Goal: Information Seeking & Learning: Learn about a topic

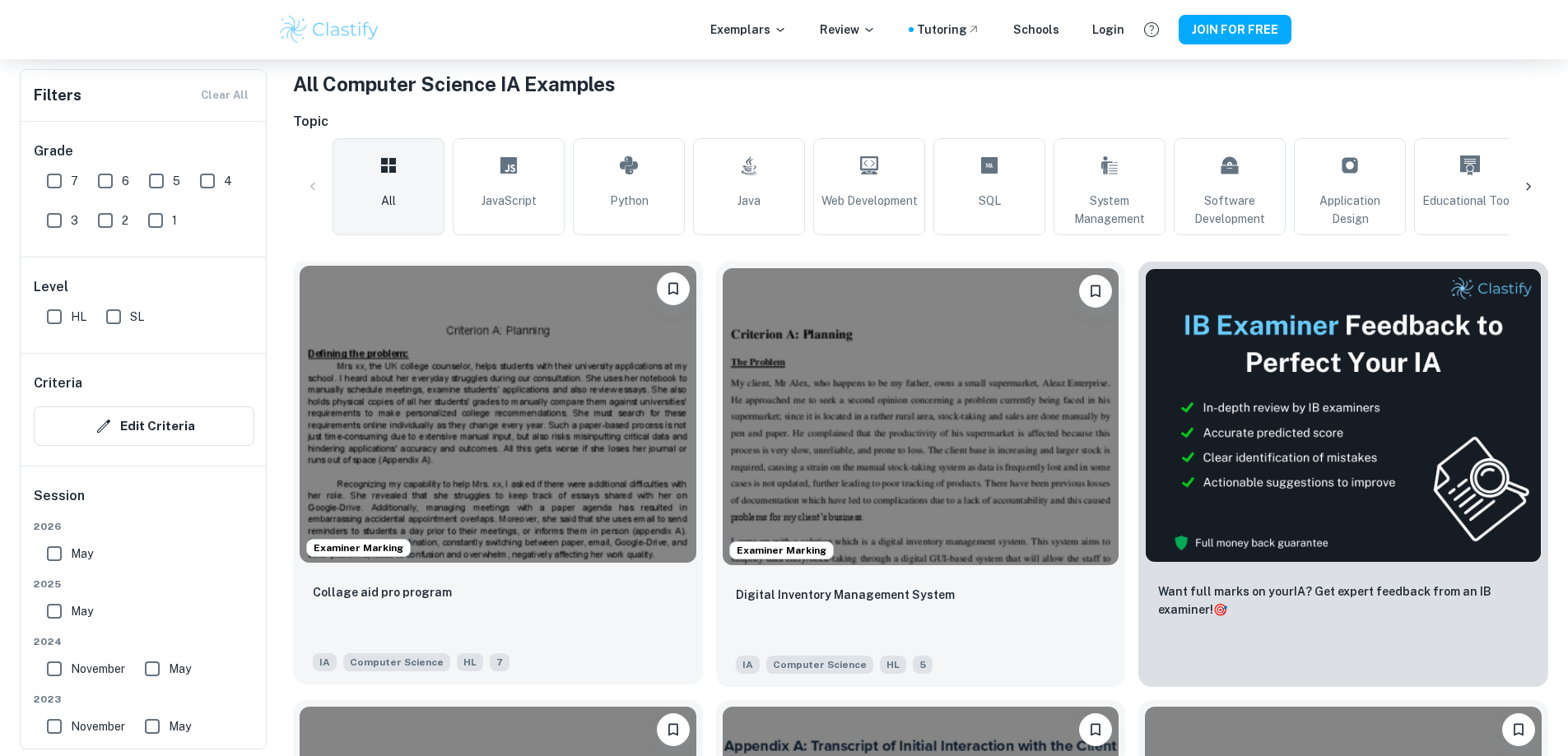
scroll to position [411, 0]
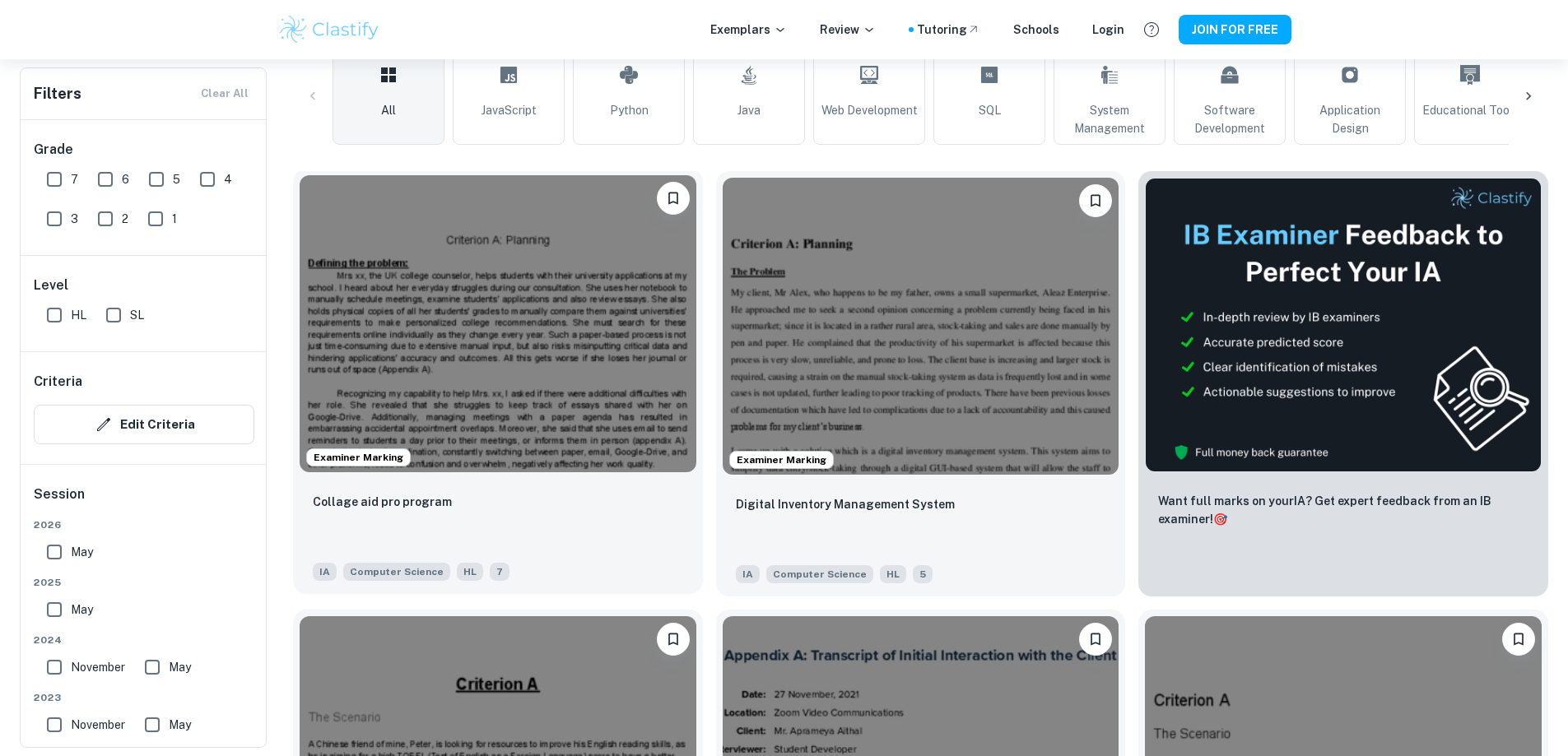
click at [363, 245] on img at bounding box center [498, 324] width 397 height 297
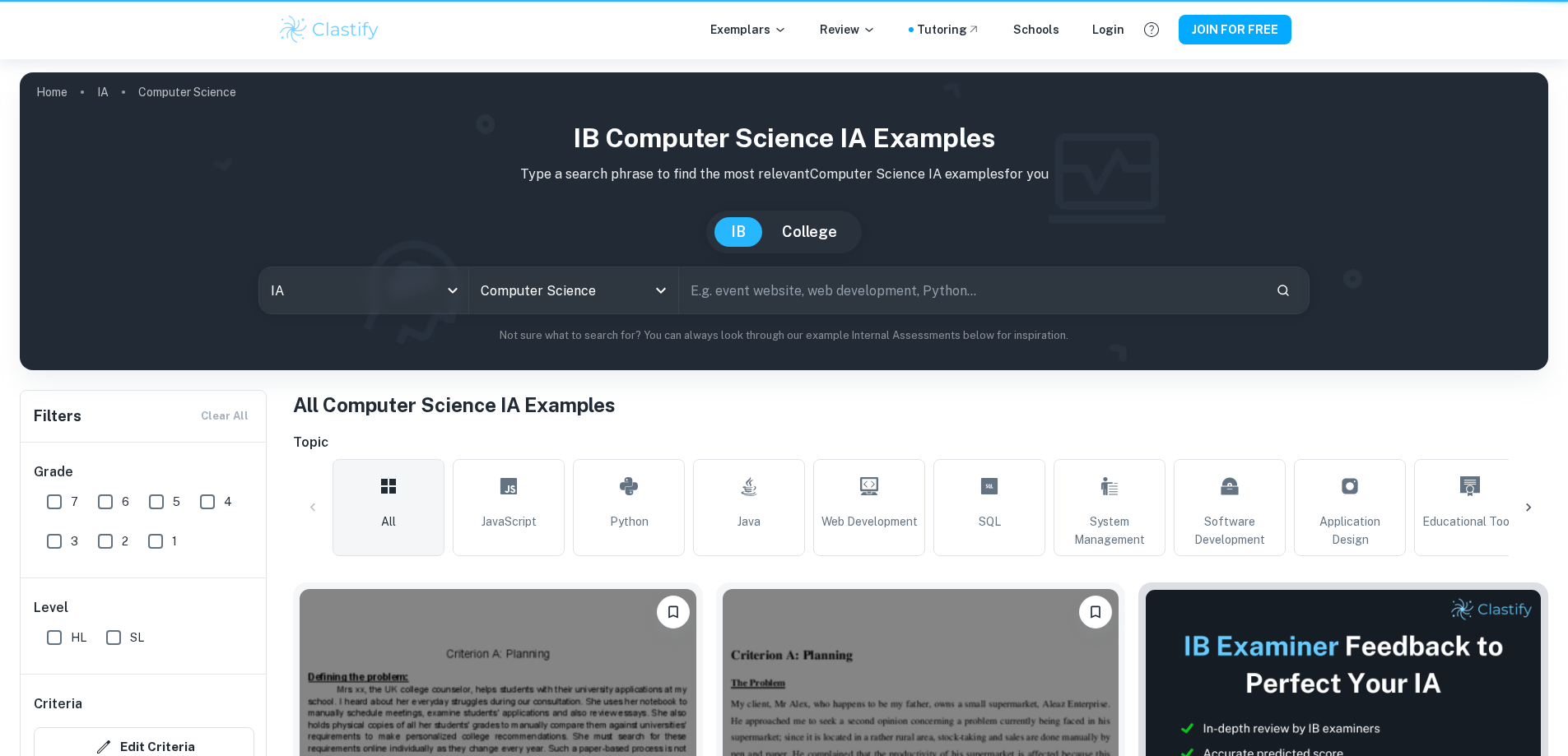
scroll to position [411, 0]
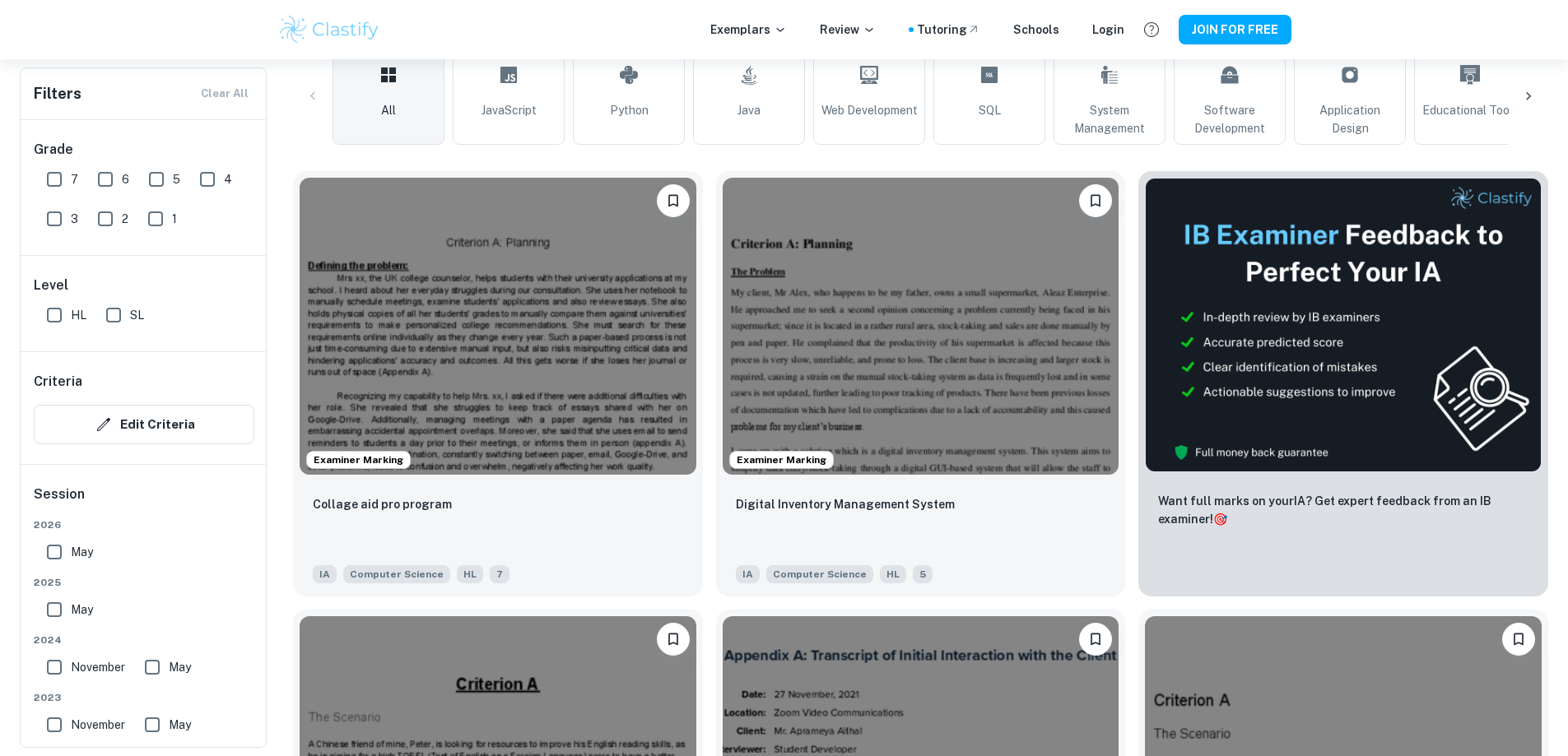
click at [338, 229] on img at bounding box center [498, 326] width 397 height 297
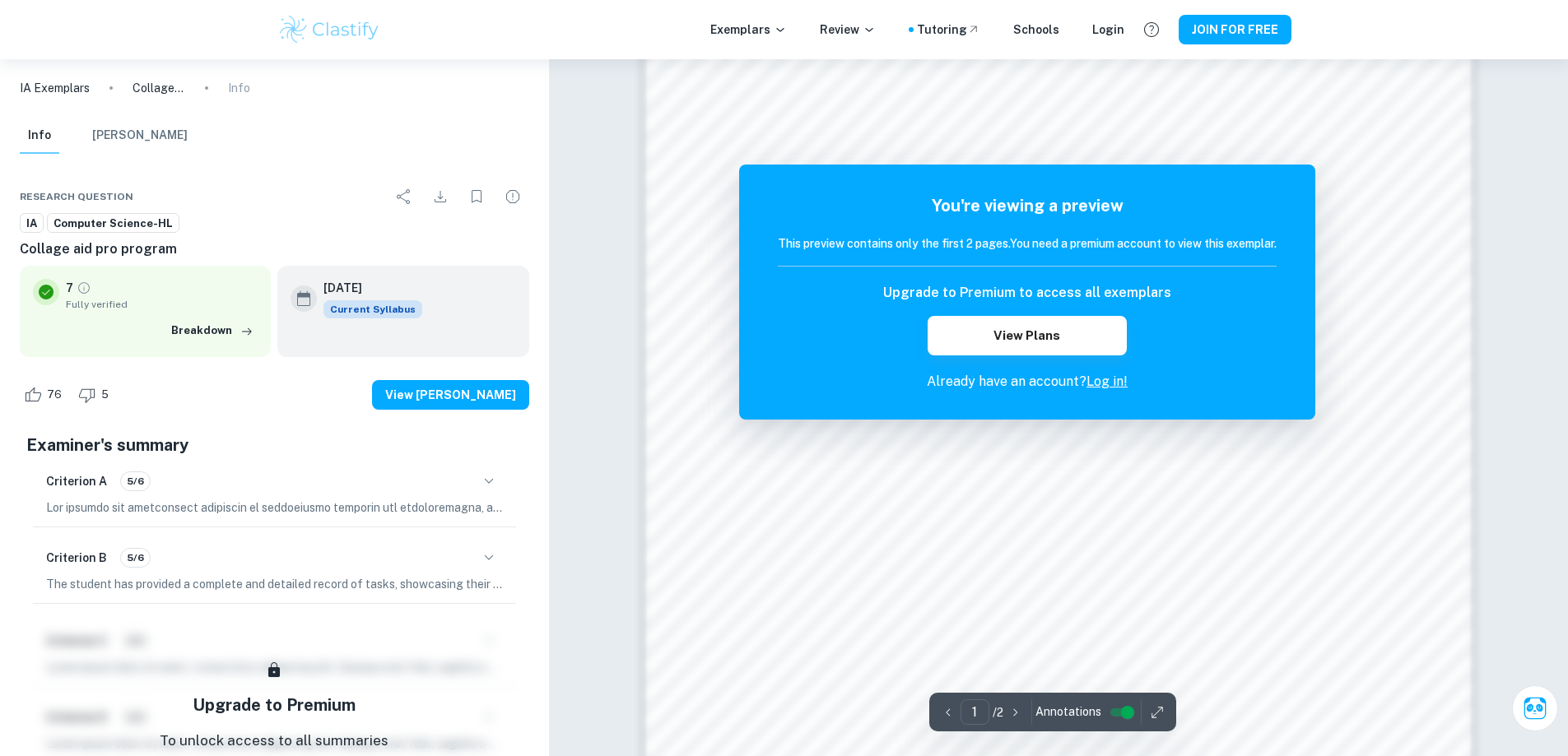
scroll to position [1570, 0]
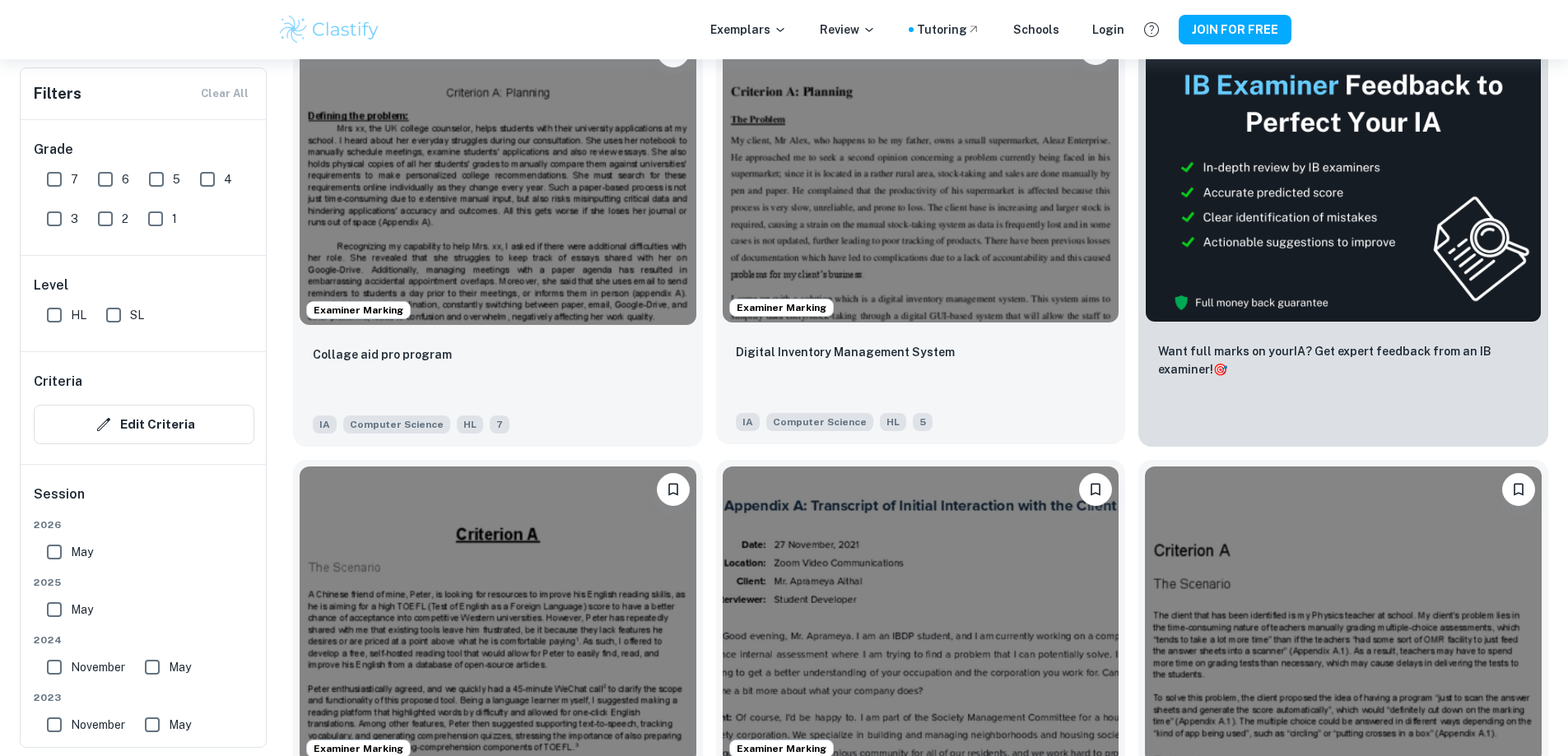
scroll to position [658, 0]
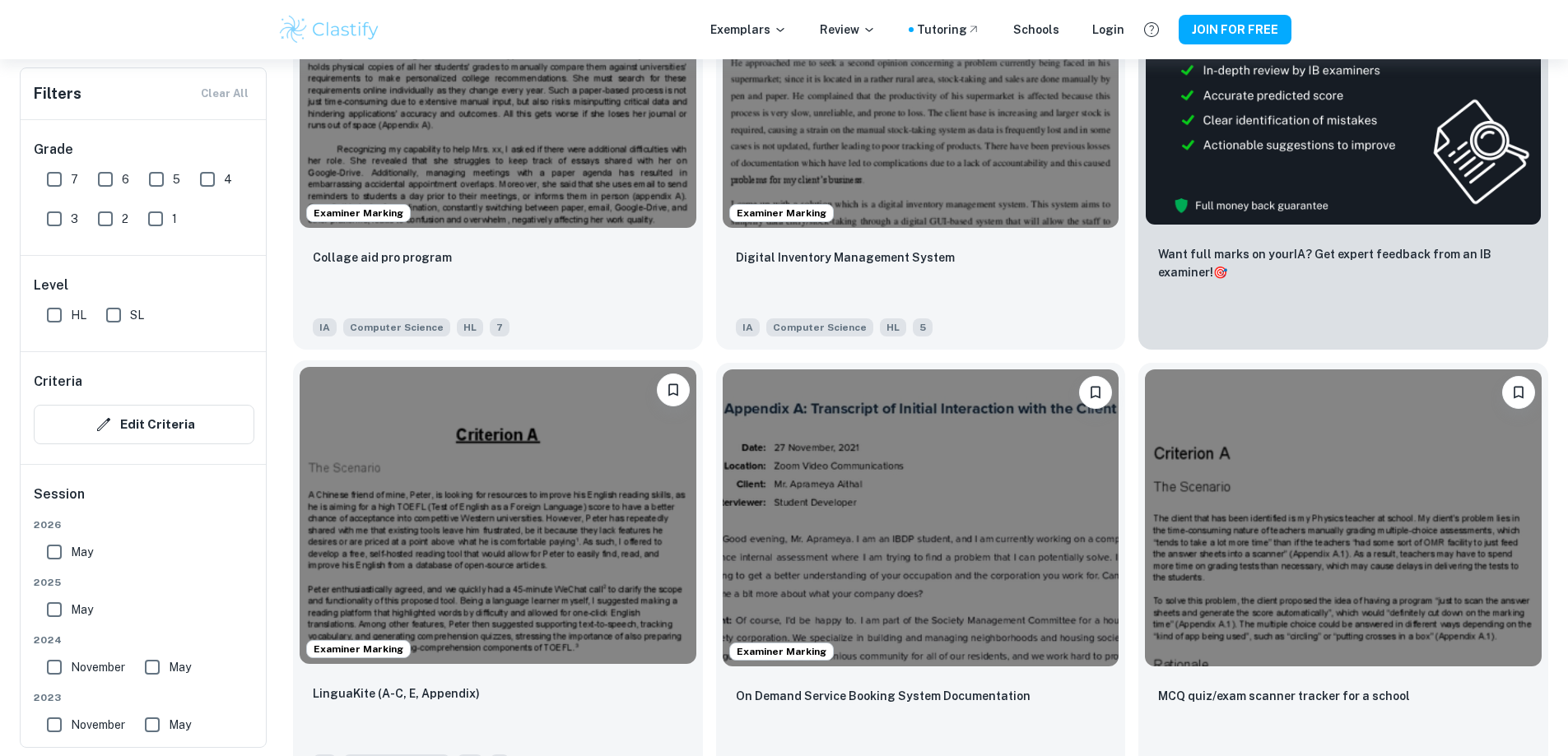
click at [696, 367] on img at bounding box center [498, 515] width 397 height 297
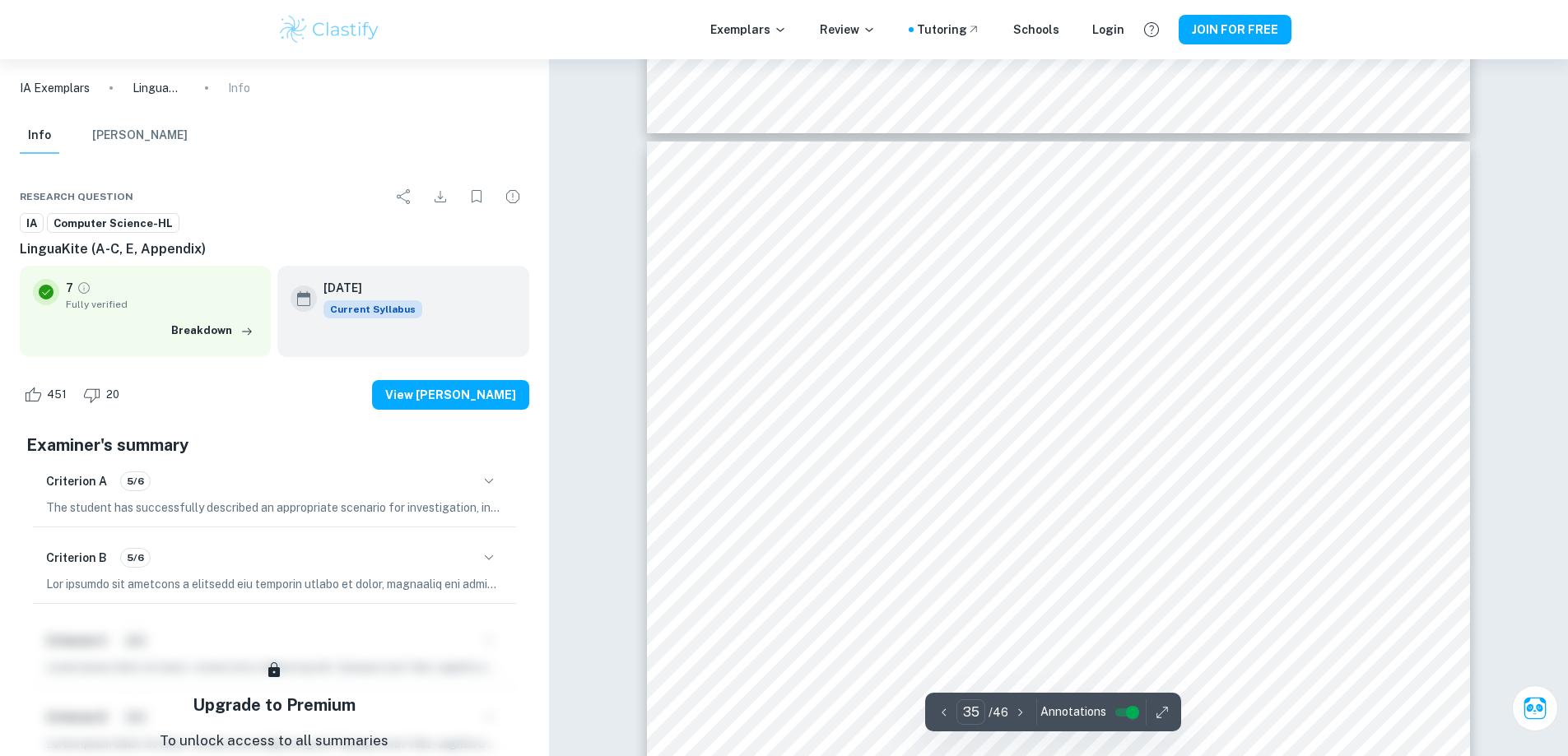
scroll to position [38823, 0]
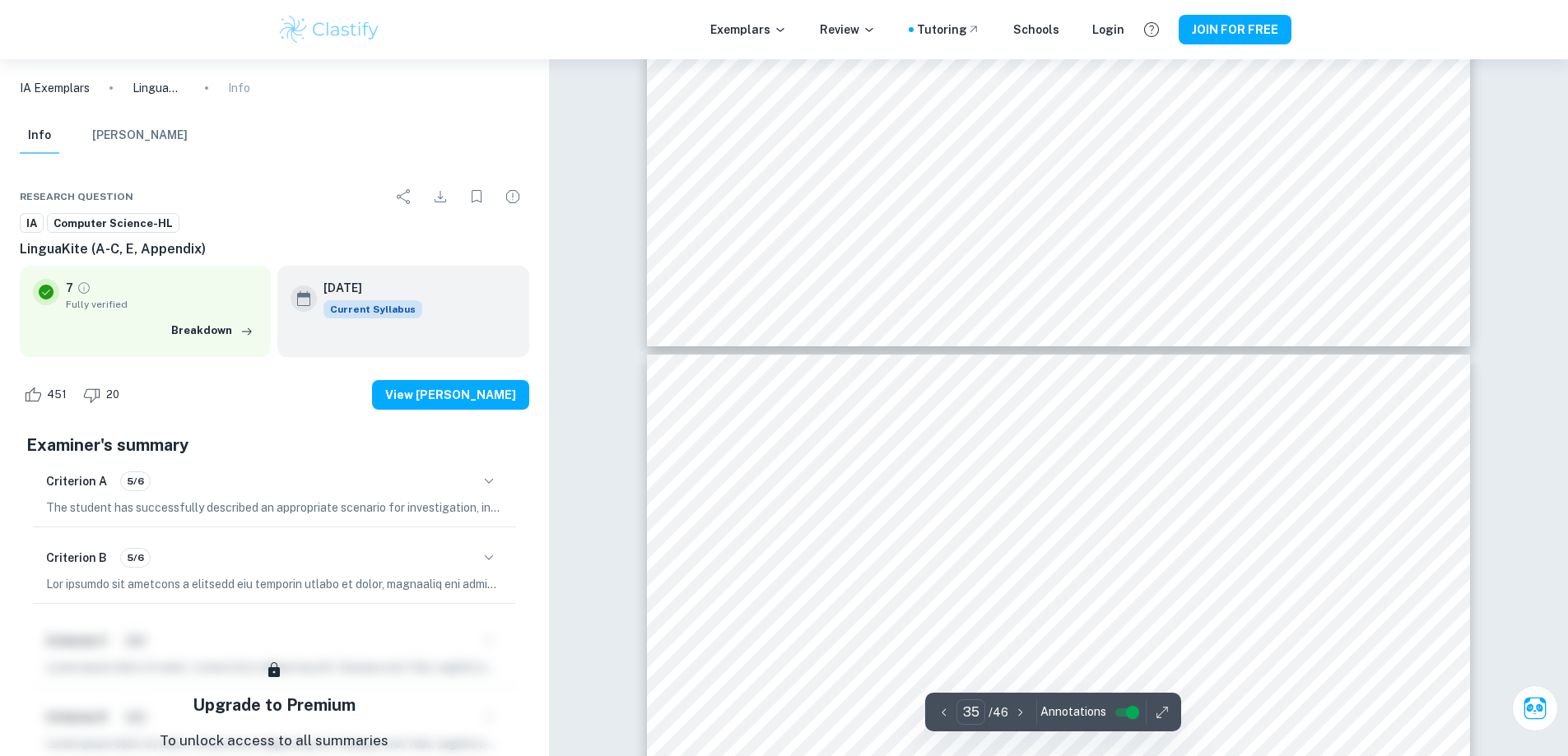
type input "34"
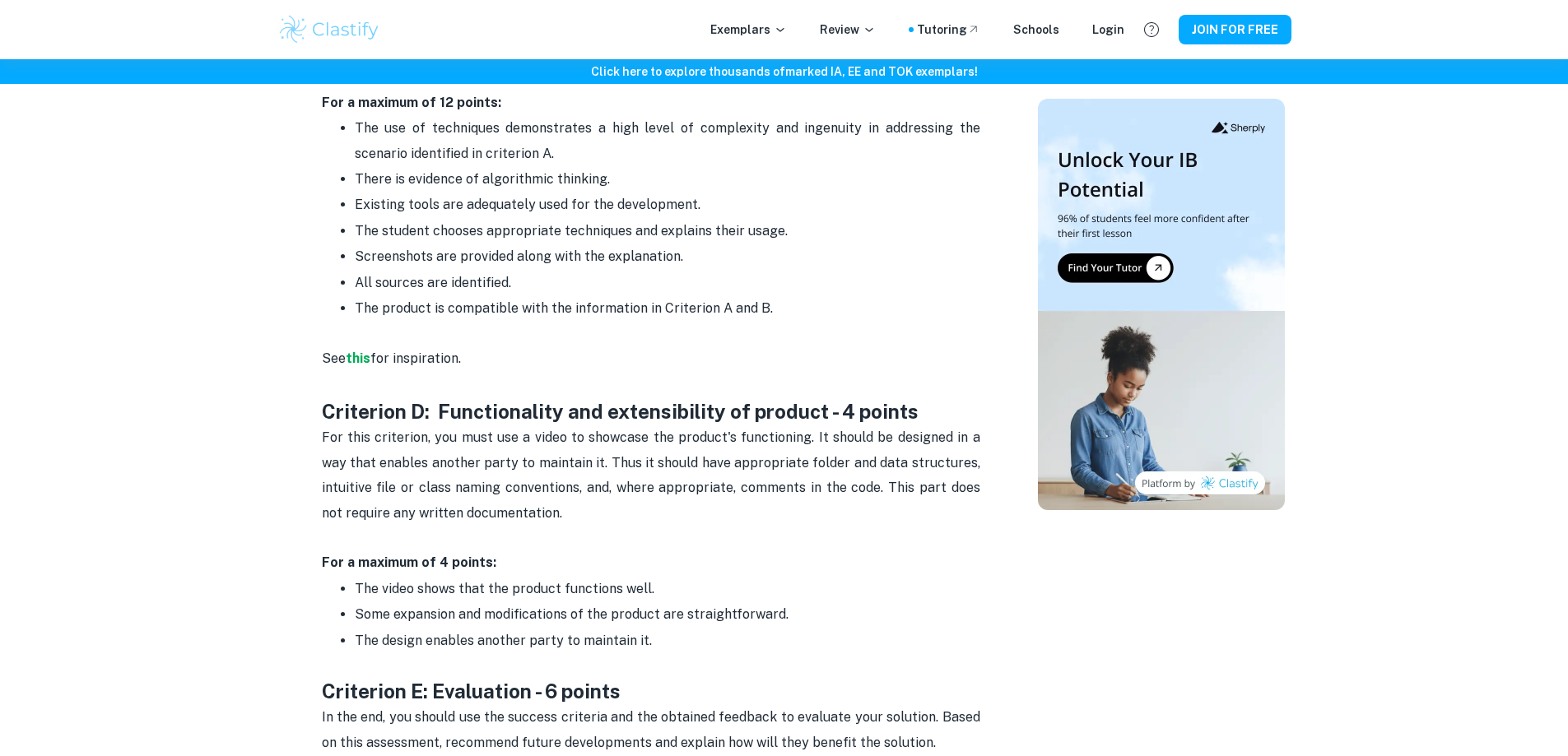
scroll to position [2303, 0]
